Goal: Task Accomplishment & Management: Manage account settings

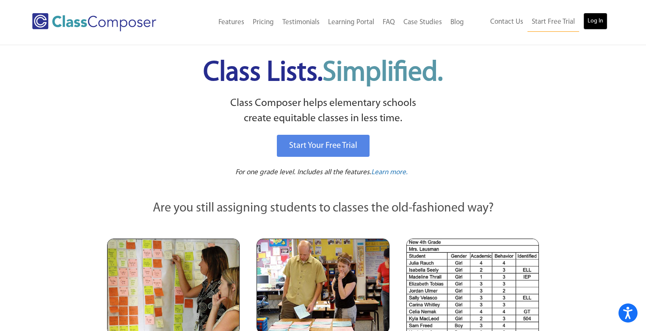
click at [599, 22] on link "Log In" at bounding box center [596, 21] width 24 height 17
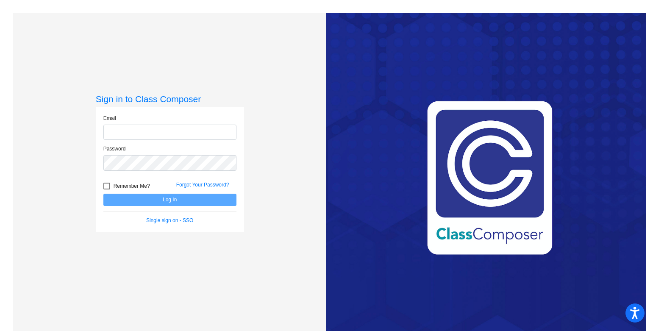
type input "andrew.schrant@jeffco.k12.co.us"
click at [143, 196] on button "Log In" at bounding box center [169, 200] width 133 height 12
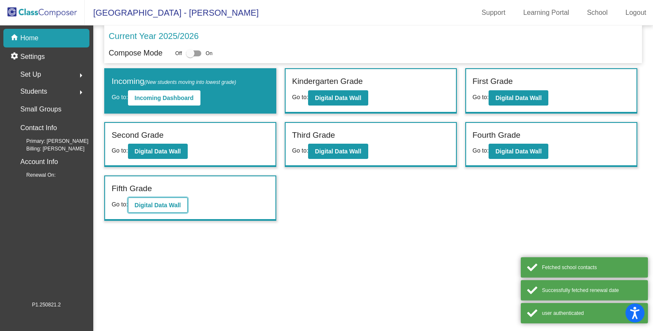
click at [147, 201] on button "Digital Data Wall" at bounding box center [158, 204] width 60 height 15
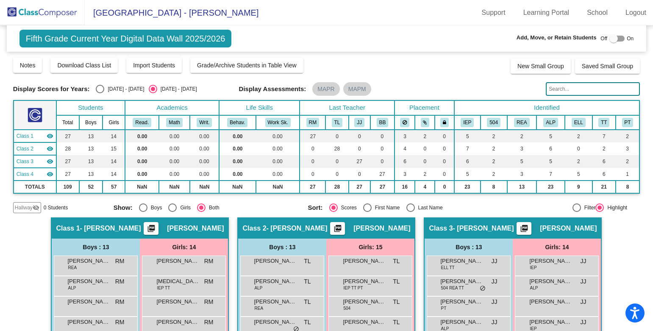
click at [30, 14] on img at bounding box center [42, 12] width 85 height 25
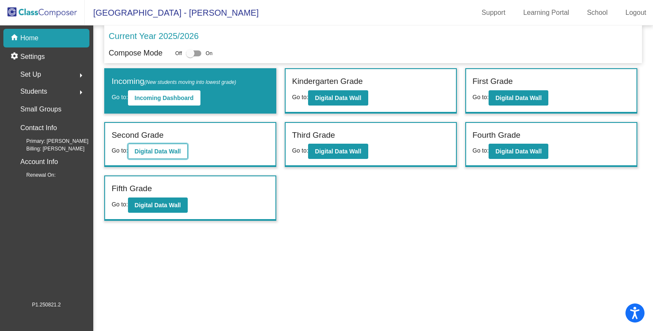
click at [150, 149] on b "Digital Data Wall" at bounding box center [158, 151] width 46 height 7
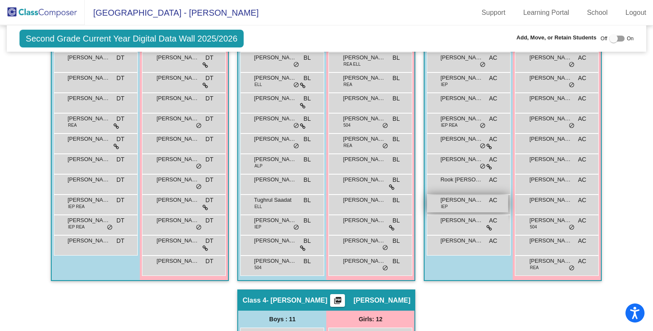
scroll to position [266, 0]
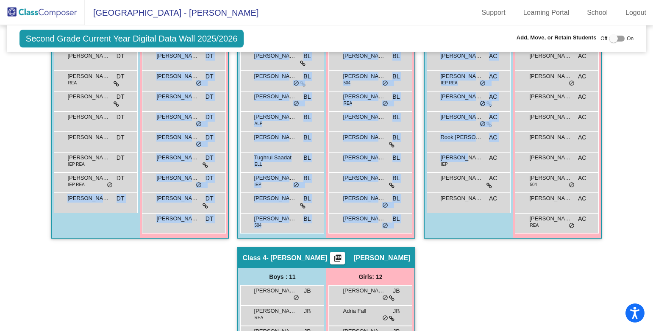
drag, startPoint x: 459, startPoint y: 160, endPoint x: 104, endPoint y: 218, distance: 359.3
click at [104, 218] on div "Hallway - Hallway Class picture_as_pdf Add Student First Name Last Name Student…" at bounding box center [326, 246] width 626 height 591
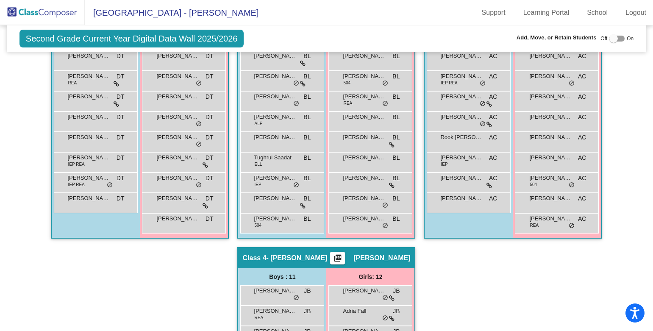
click at [537, 270] on div "Hallway - Hallway Class picture_as_pdf Add Student First Name Last Name Student…" at bounding box center [326, 246] width 626 height 591
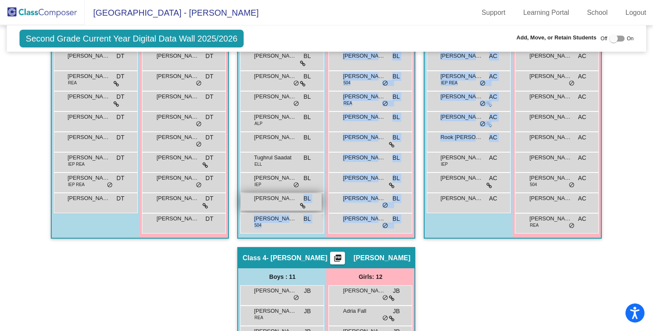
drag, startPoint x: 463, startPoint y: 164, endPoint x: 284, endPoint y: 197, distance: 182.0
click at [284, 197] on div "Hallway - Hallway Class picture_as_pdf Add Student First Name Last Name Student…" at bounding box center [326, 246] width 626 height 591
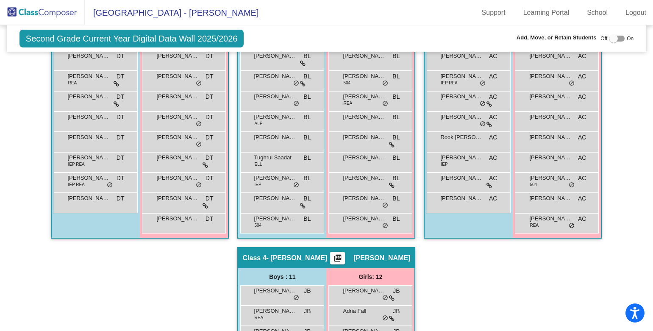
drag, startPoint x: 552, startPoint y: 265, endPoint x: 546, endPoint y: 263, distance: 5.8
click at [552, 265] on div "Hallway - Hallway Class picture_as_pdf Add Student First Name Last Name Student…" at bounding box center [326, 246] width 626 height 591
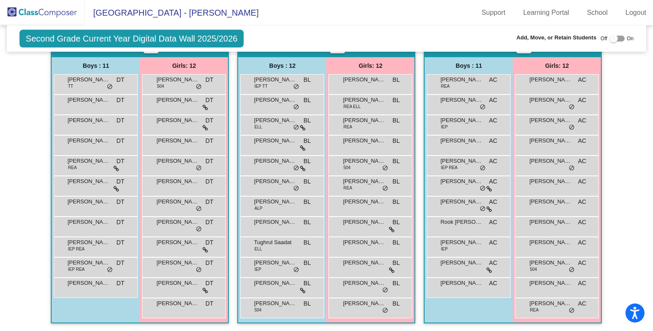
click at [626, 39] on span "On" at bounding box center [629, 39] width 7 height 8
click at [618, 39] on div at bounding box center [616, 39] width 15 height 6
checkbox input "true"
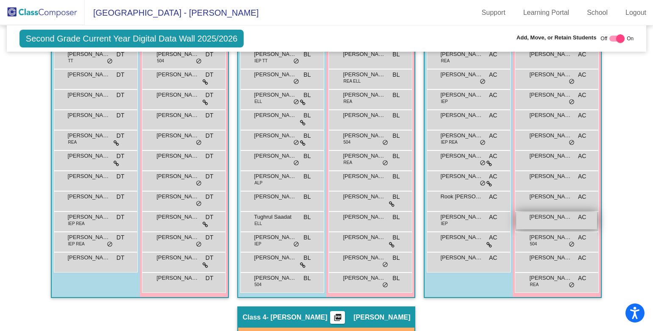
scroll to position [266, 0]
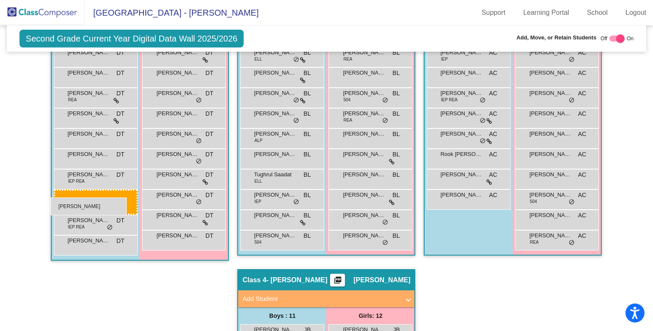
drag, startPoint x: 465, startPoint y: 177, endPoint x: 50, endPoint y: 197, distance: 415.1
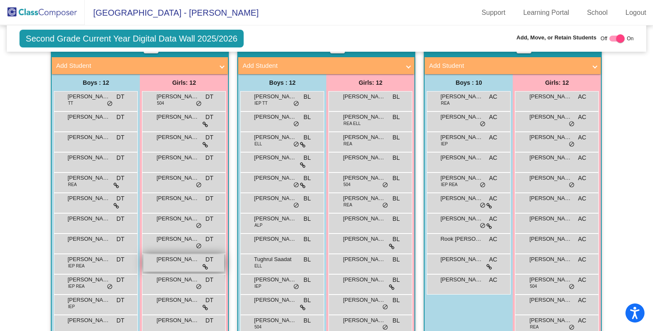
scroll to position [224, 0]
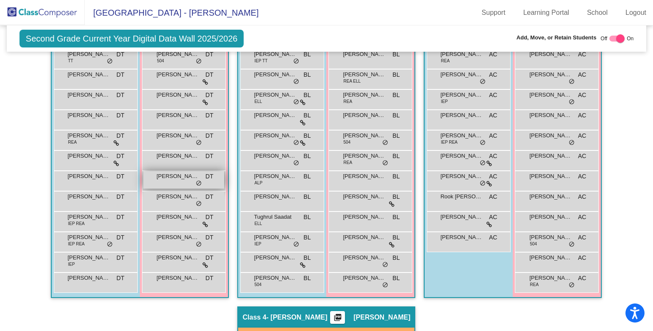
click at [174, 183] on div "Luna Watts DT lock do_not_disturb_alt" at bounding box center [183, 179] width 81 height 17
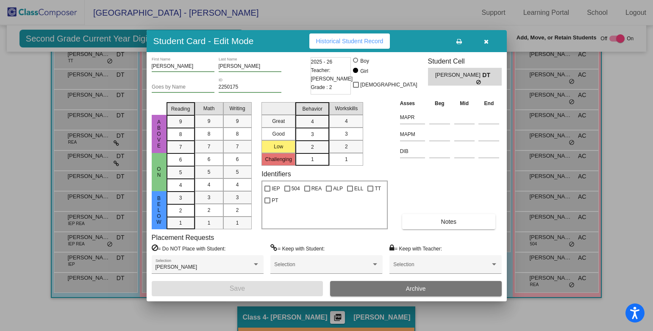
click at [410, 286] on span "Archive" at bounding box center [416, 288] width 20 height 7
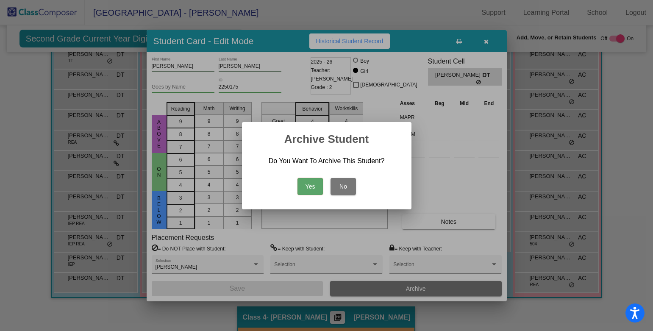
click at [313, 187] on button "Yes" at bounding box center [309, 186] width 25 height 17
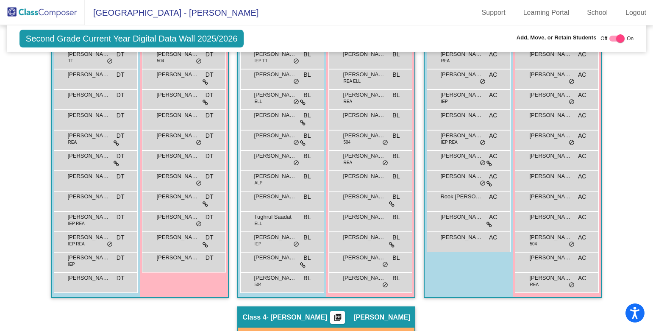
scroll to position [181, 0]
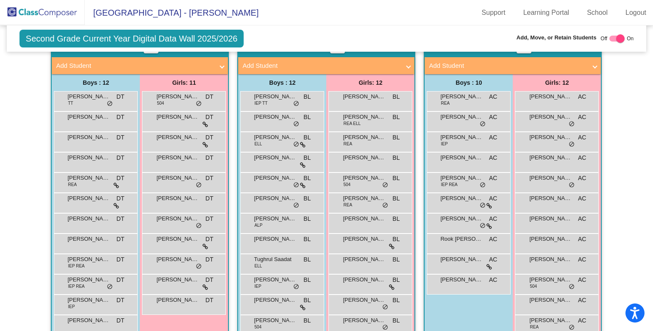
click at [44, 13] on img at bounding box center [42, 12] width 85 height 25
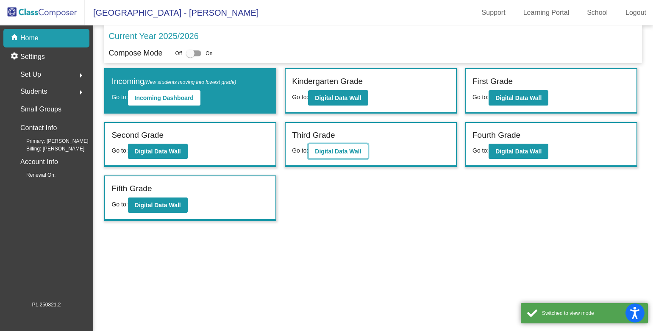
click at [353, 153] on b "Digital Data Wall" at bounding box center [338, 151] width 46 height 7
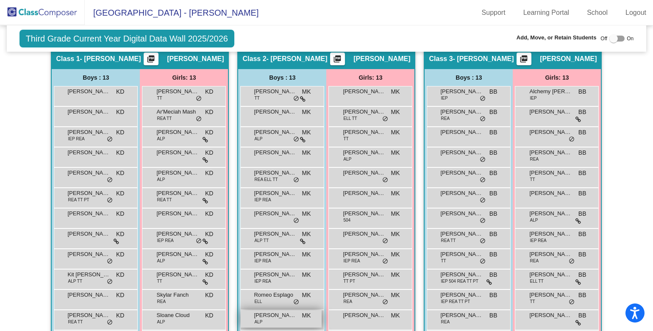
scroll to position [212, 0]
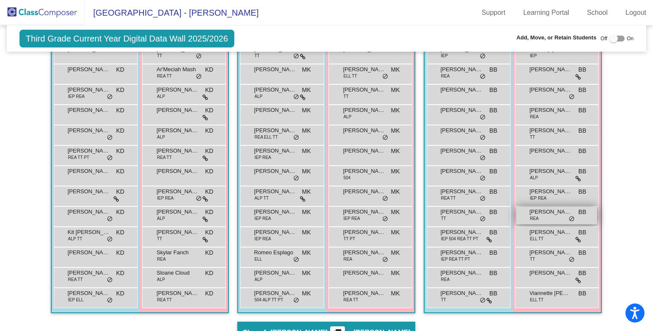
click at [538, 218] on div "Paytiance Watts REA BB lock do_not_disturb_alt" at bounding box center [556, 215] width 81 height 17
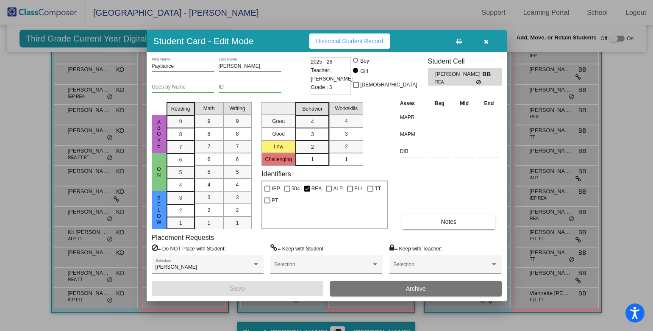
click at [418, 286] on span "Archive" at bounding box center [416, 288] width 20 height 7
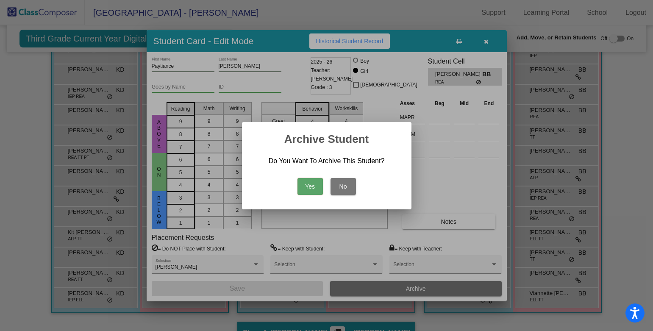
click at [313, 190] on button "Yes" at bounding box center [309, 186] width 25 height 17
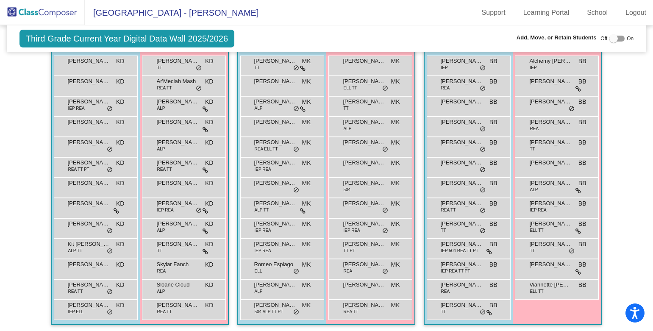
scroll to position [30, 0]
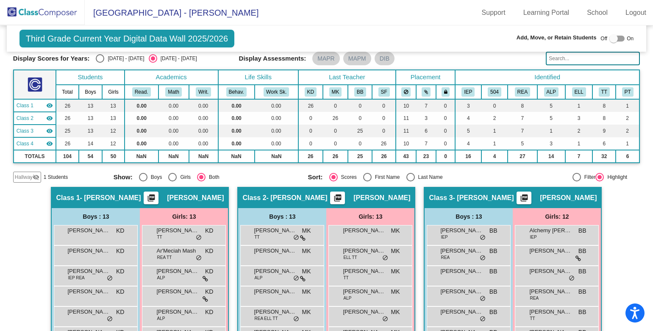
click at [38, 14] on img at bounding box center [42, 12] width 85 height 25
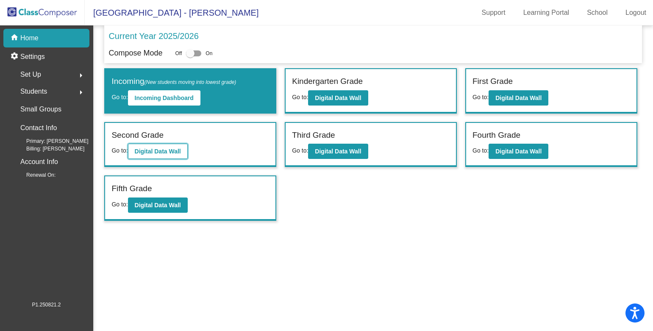
click at [145, 152] on b "Digital Data Wall" at bounding box center [158, 151] width 46 height 7
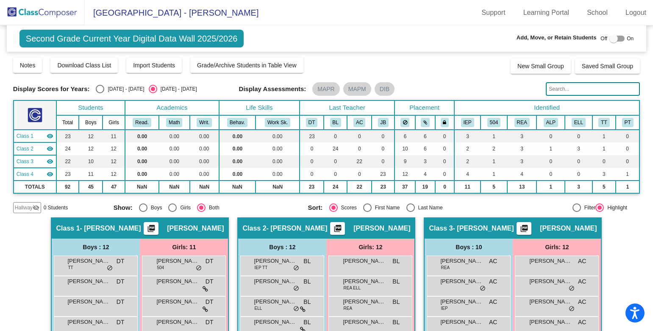
click at [575, 91] on input "text" at bounding box center [593, 89] width 94 height 14
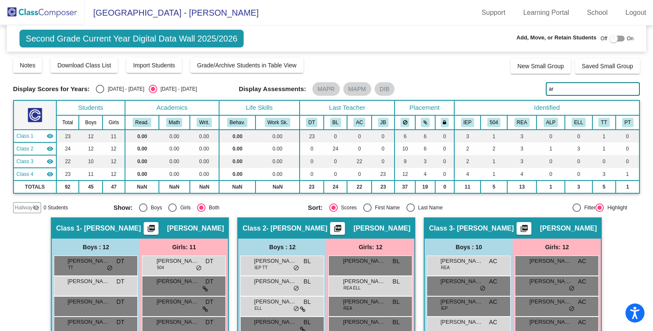
type input "a"
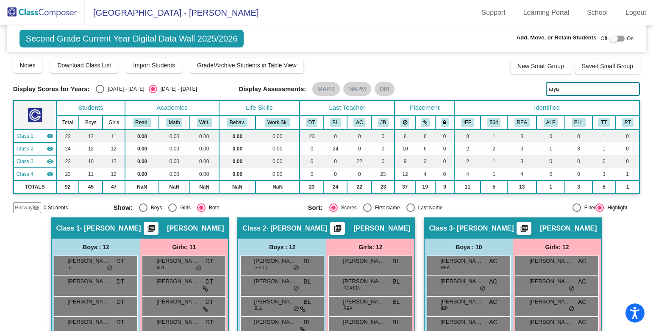
drag, startPoint x: 562, startPoint y: 91, endPoint x: 538, endPoint y: 92, distance: 24.6
click at [538, 92] on div "Display Scores for Years: 2024 - 2025 2025 - 2026 Display Assessments: MAPR MAP…" at bounding box center [326, 89] width 626 height 14
type input "e"
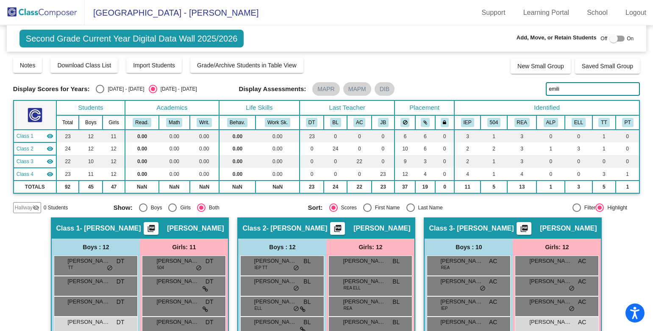
scroll to position [127, 0]
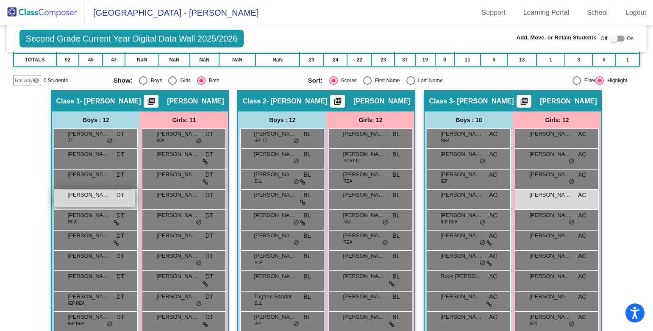
click at [108, 201] on div "Emiliano Hernandez Guerrero DT lock do_not_disturb_alt" at bounding box center [94, 198] width 81 height 17
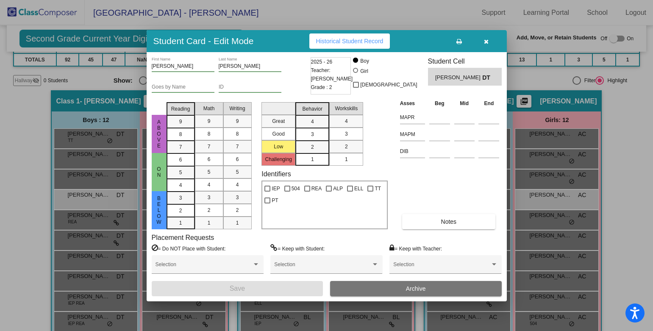
click at [397, 286] on button "Archive" at bounding box center [416, 288] width 172 height 15
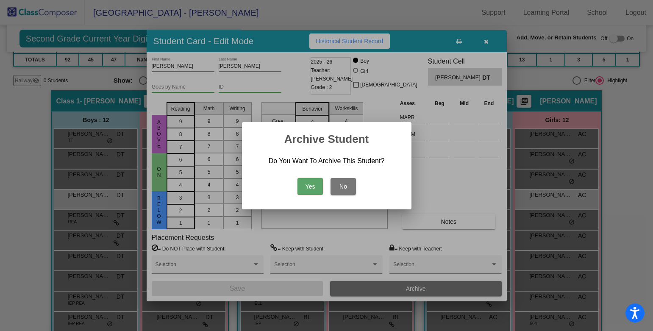
click at [313, 189] on button "Yes" at bounding box center [309, 186] width 25 height 17
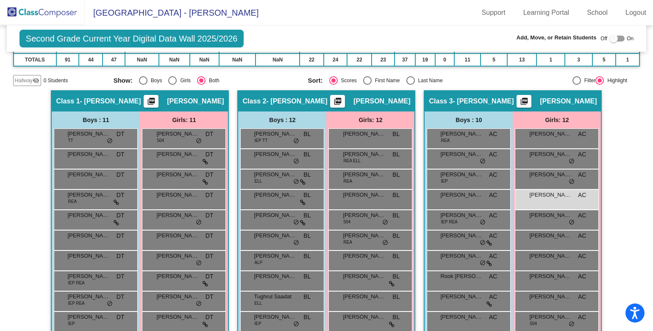
scroll to position [0, 0]
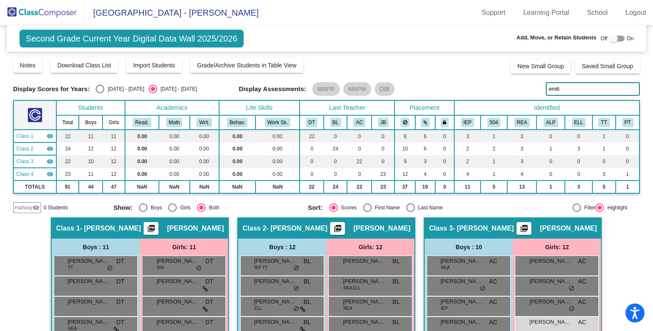
click at [573, 91] on input "emili" at bounding box center [593, 89] width 94 height 14
type input "e"
click at [580, 89] on input "ayon" at bounding box center [593, 89] width 94 height 14
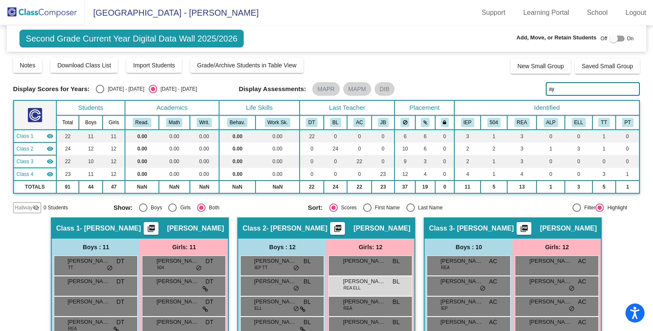
type input "a"
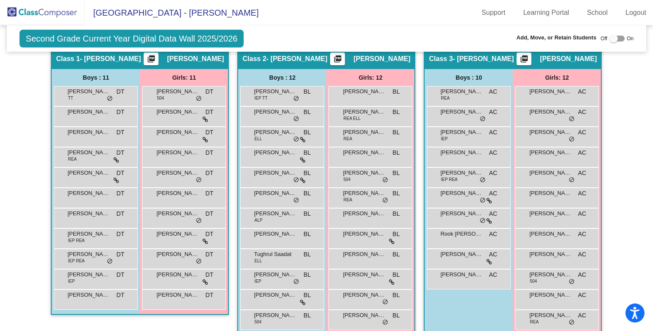
scroll to position [212, 0]
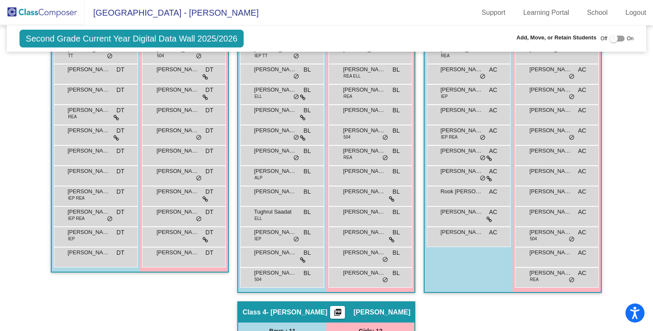
click at [629, 256] on div "Hallway - Hallway Class picture_as_pdf Add Student First Name Last Name Student…" at bounding box center [326, 301] width 626 height 591
